Goal: Book appointment/travel/reservation

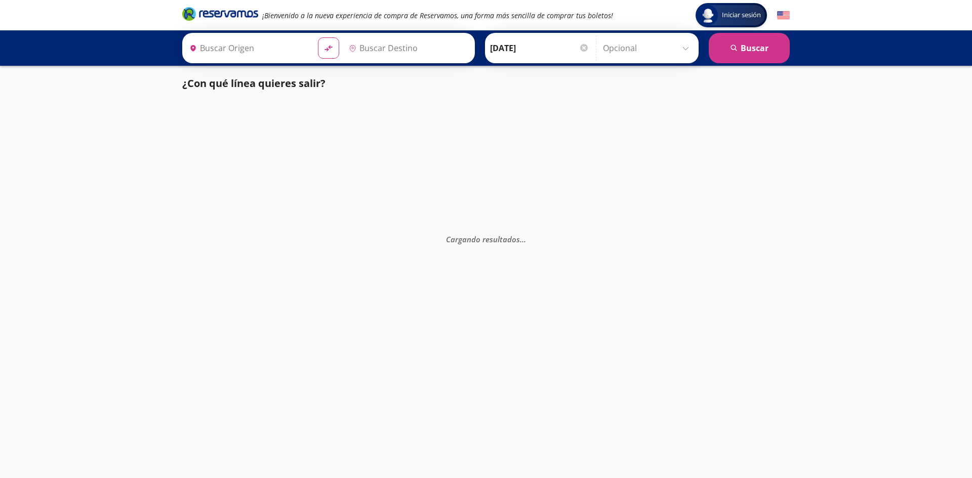
type input "[GEOGRAPHIC_DATA], [GEOGRAPHIC_DATA]"
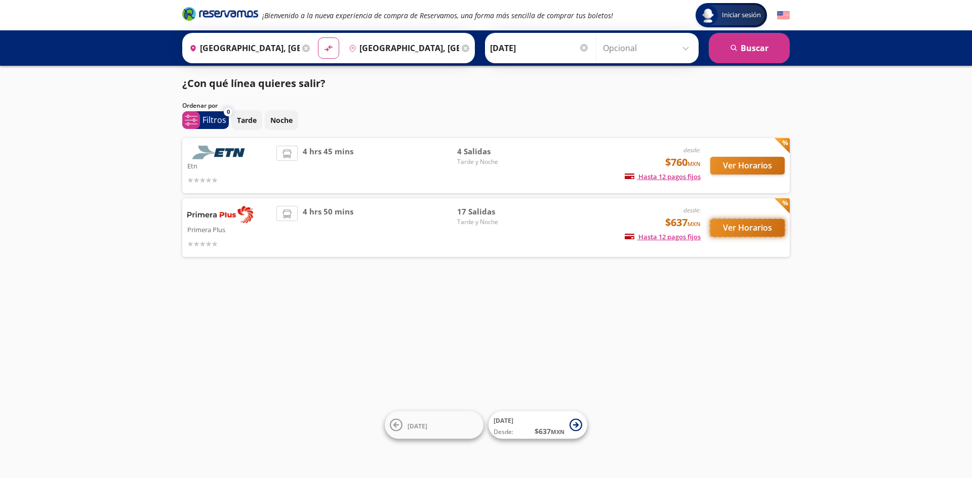
click at [730, 225] on button "Ver Horarios" at bounding box center [747, 228] width 74 height 18
click at [742, 170] on button "Ver Horarios" at bounding box center [747, 166] width 74 height 18
click at [739, 230] on button "Ver Horarios" at bounding box center [747, 228] width 74 height 18
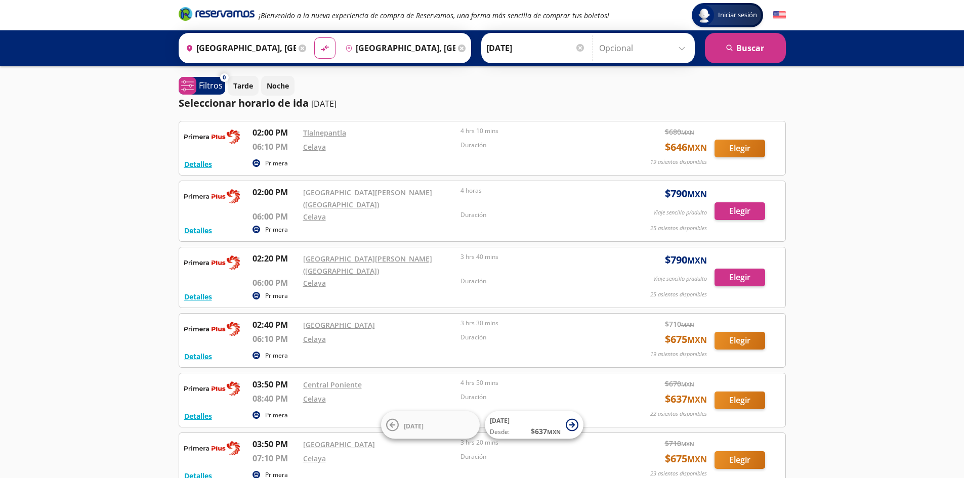
click at [261, 42] on input "[GEOGRAPHIC_DATA], [GEOGRAPHIC_DATA]" at bounding box center [239, 47] width 114 height 25
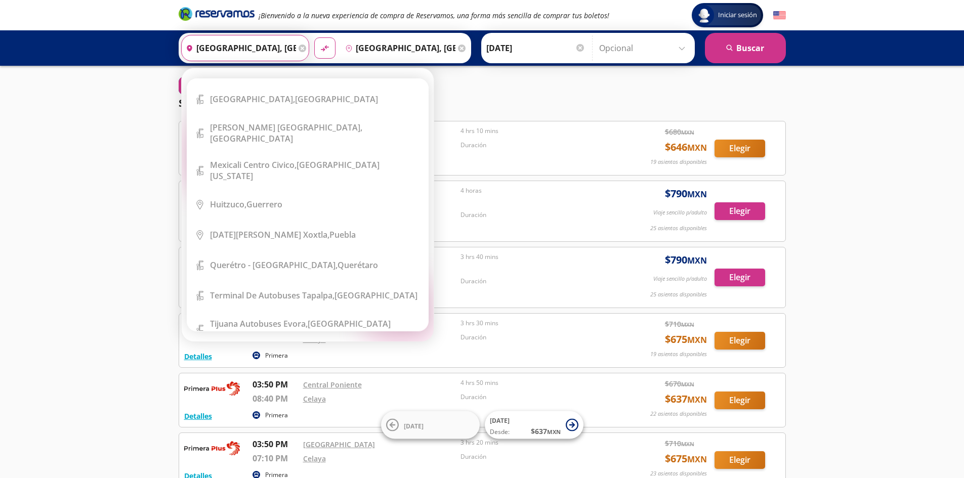
scroll to position [11967, 0]
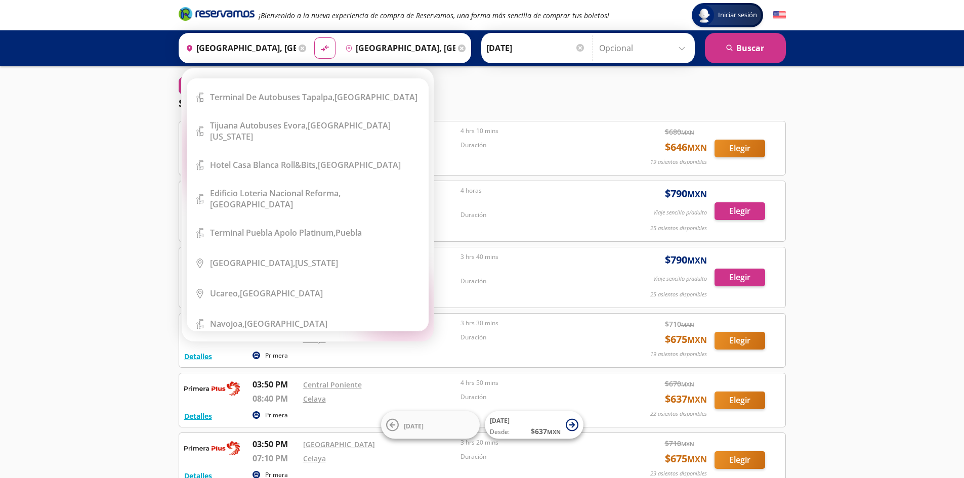
click at [299, 49] on icon at bounding box center [303, 49] width 8 height 8
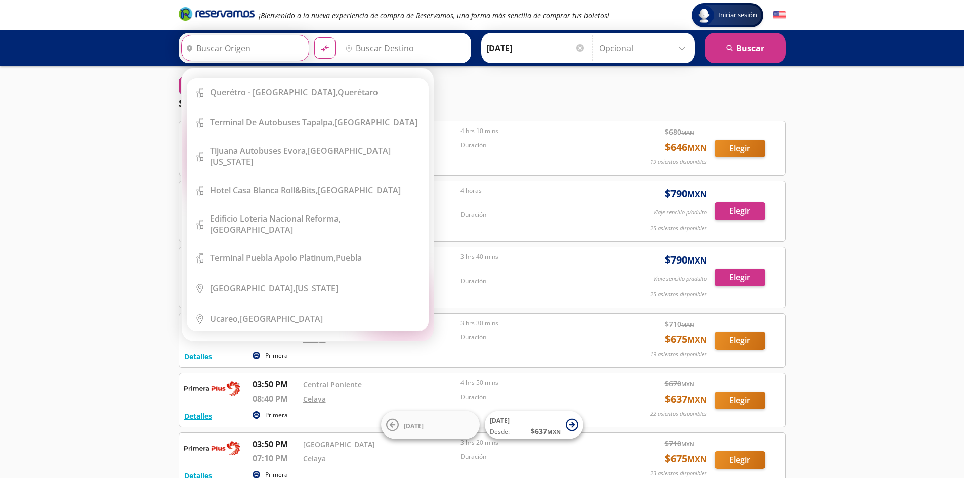
scroll to position [11992, 0]
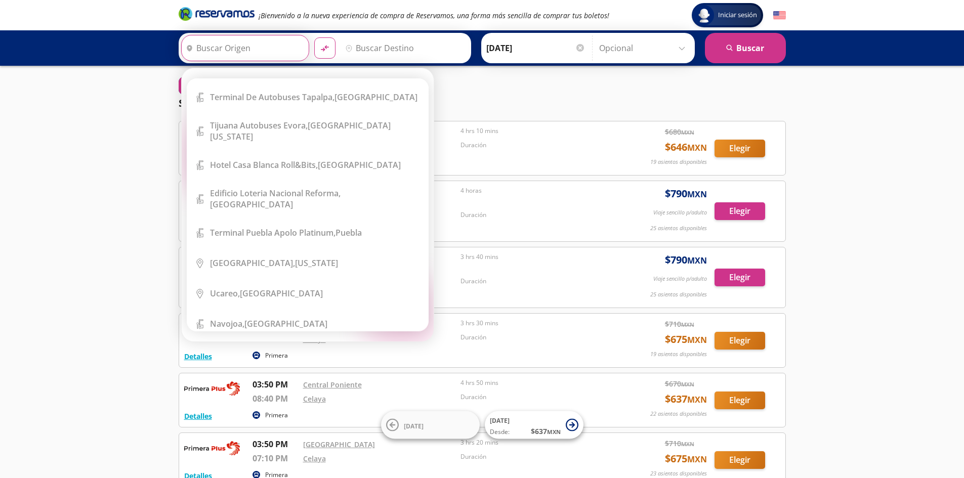
click at [276, 48] on input "Origen" at bounding box center [244, 47] width 125 height 25
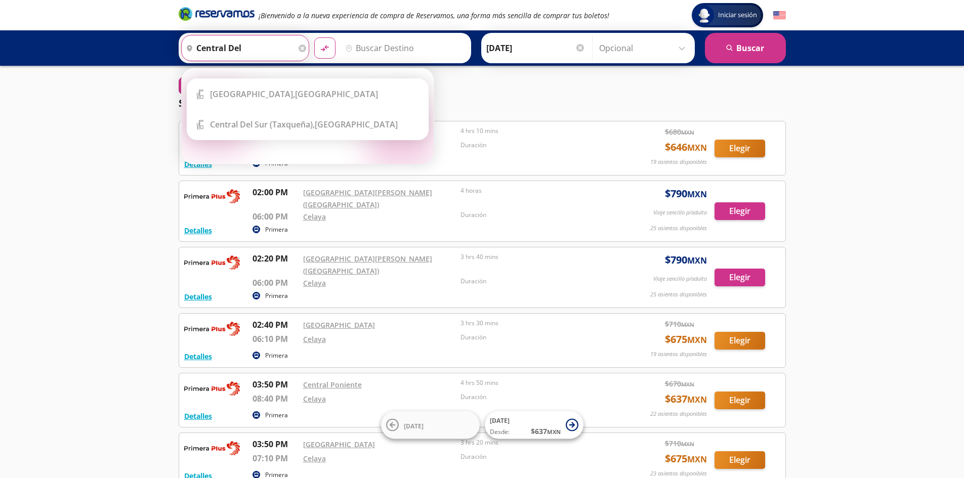
scroll to position [0, 0]
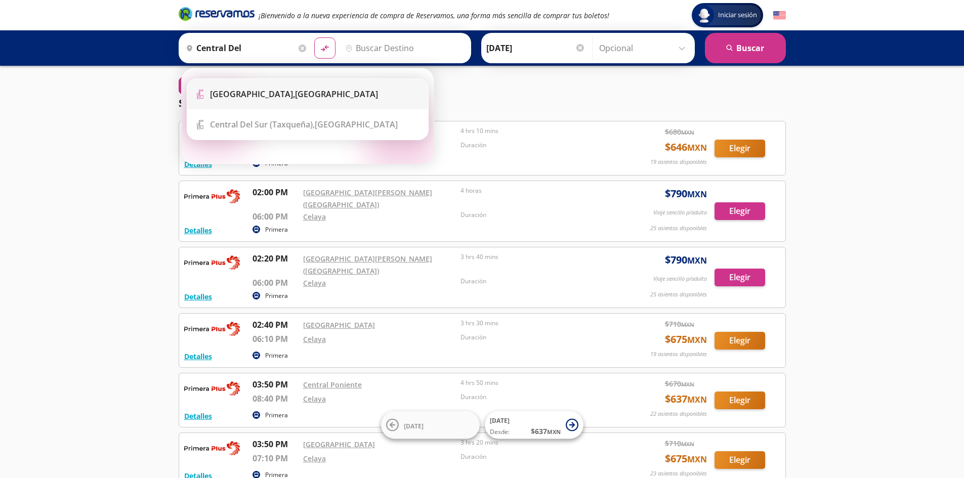
click at [257, 101] on li "Terminal Icon" at bounding box center [307, 94] width 241 height 30
type input "[GEOGRAPHIC_DATA], [GEOGRAPHIC_DATA]"
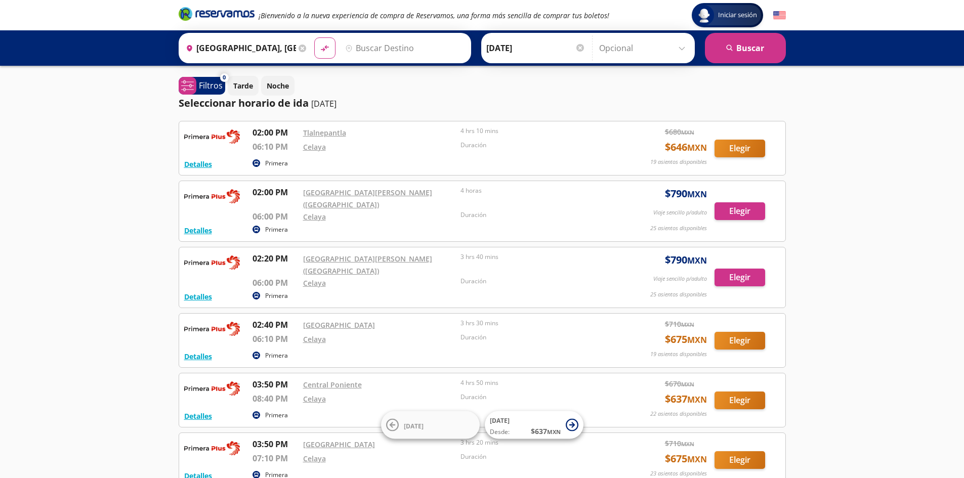
click at [378, 42] on input "Destino" at bounding box center [403, 47] width 125 height 25
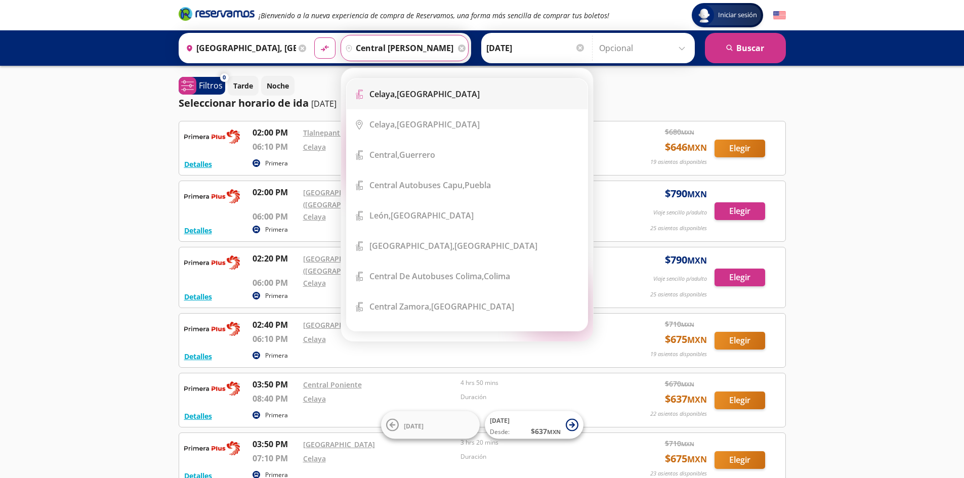
click at [389, 92] on b "Celaya," at bounding box center [383, 94] width 27 height 11
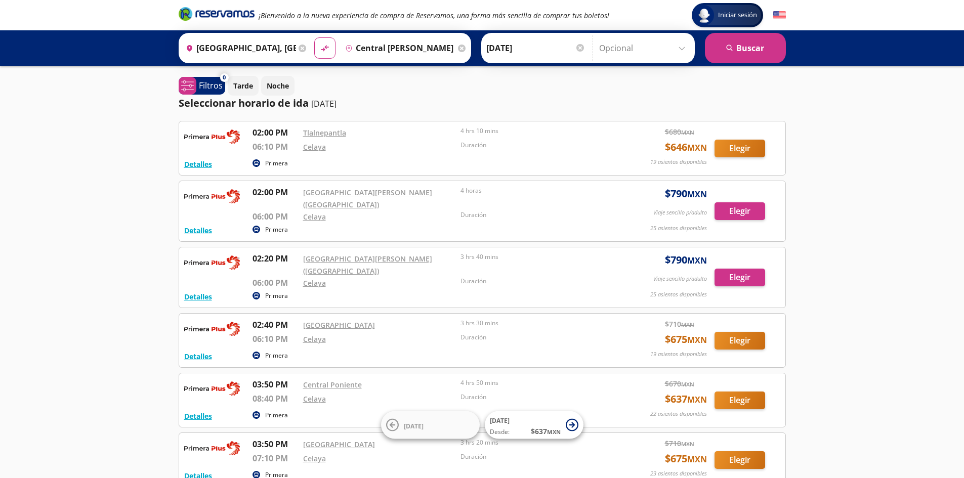
type input "[GEOGRAPHIC_DATA], [GEOGRAPHIC_DATA]"
click at [763, 43] on button "search [GEOGRAPHIC_DATA]" at bounding box center [745, 48] width 81 height 30
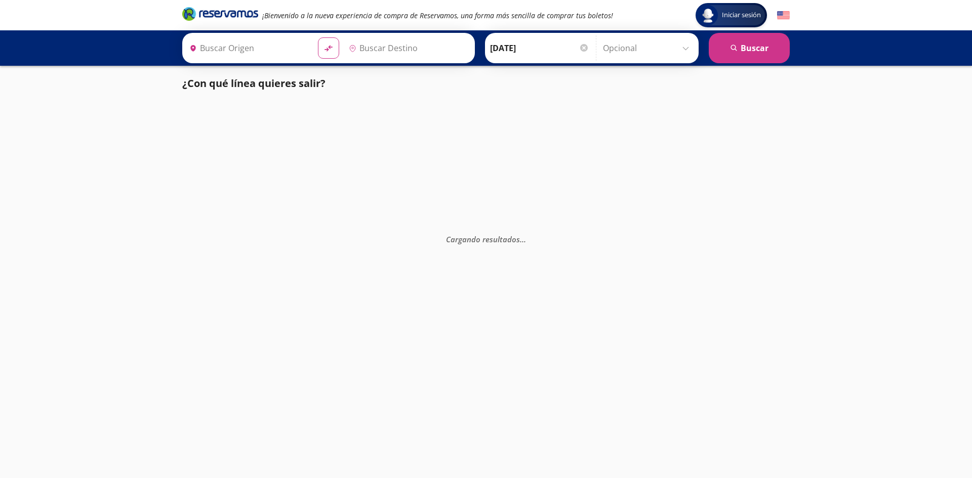
type input "[GEOGRAPHIC_DATA], [GEOGRAPHIC_DATA]"
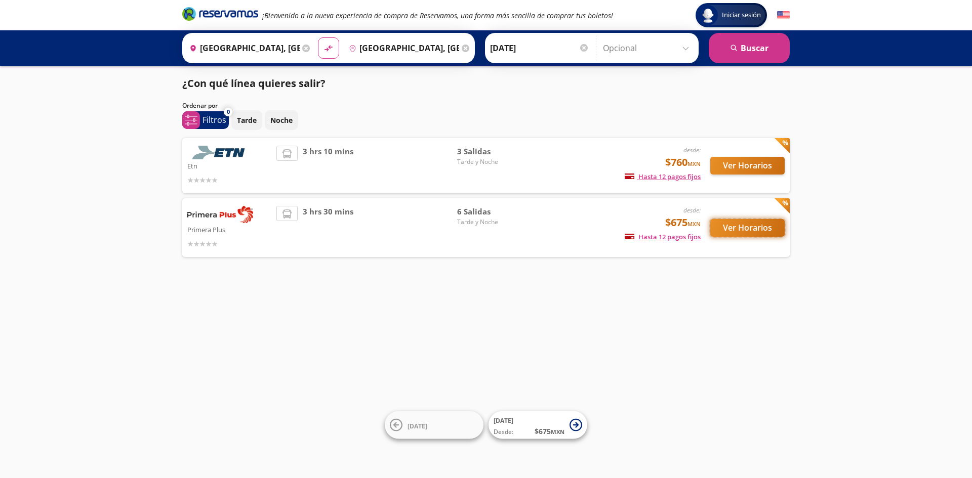
click at [754, 235] on button "Ver Horarios" at bounding box center [747, 228] width 74 height 18
click at [731, 163] on button "Ver Horarios" at bounding box center [747, 166] width 74 height 18
click at [239, 224] on p "Primera Plus" at bounding box center [229, 229] width 84 height 12
click at [741, 227] on button "Ver Horarios" at bounding box center [747, 228] width 74 height 18
